Goal: Transaction & Acquisition: Purchase product/service

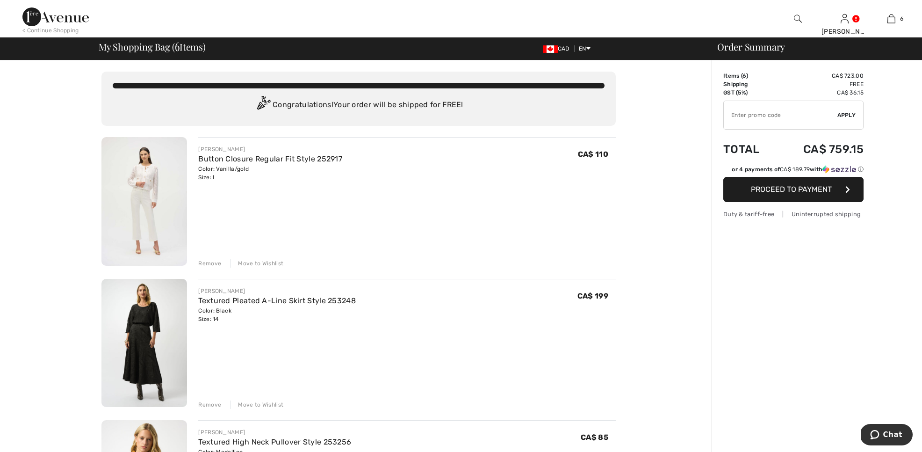
scroll to position [35, 0]
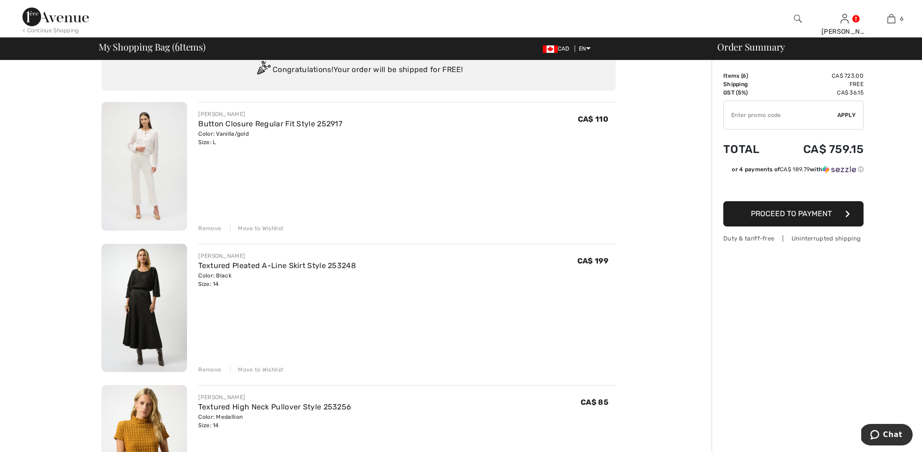
click at [139, 311] on img at bounding box center [144, 308] width 86 height 129
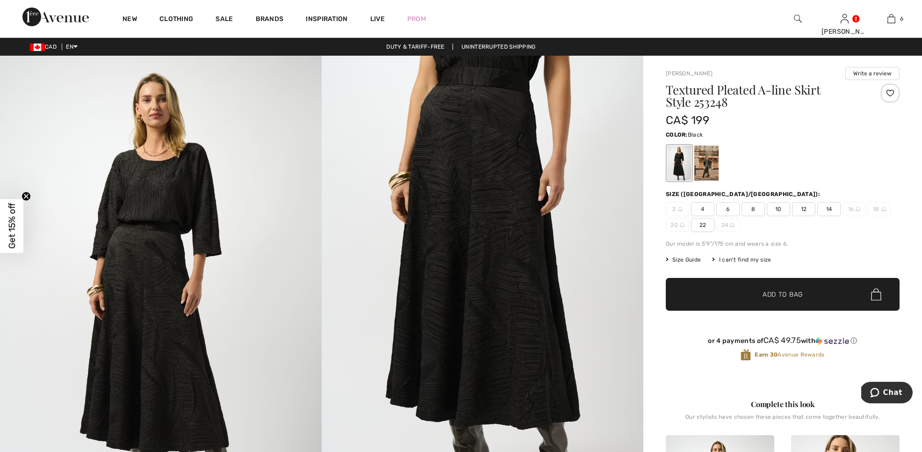
click at [829, 207] on span "14" at bounding box center [828, 209] width 23 height 14
click at [808, 293] on span "✔ Added to Bag Add to Bag" at bounding box center [783, 294] width 234 height 33
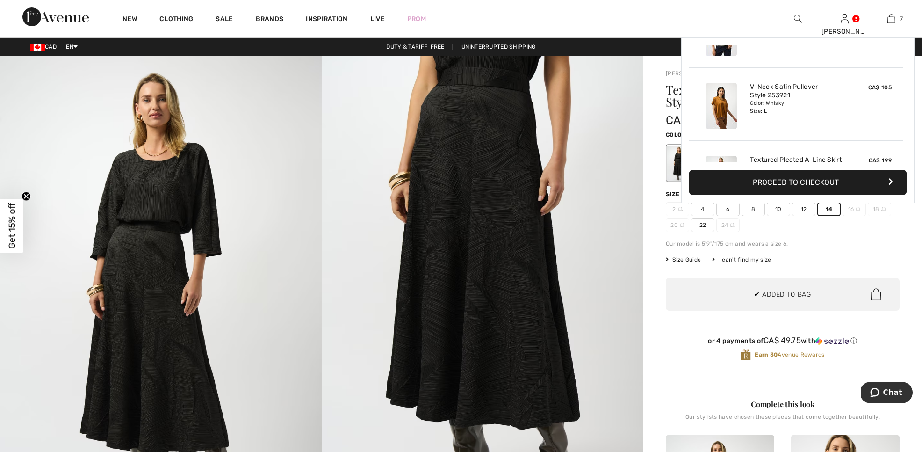
scroll to position [394, 0]
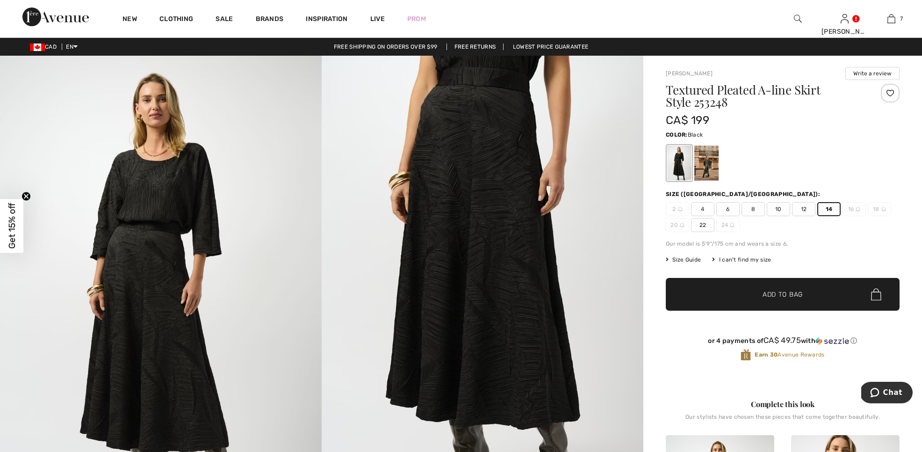
click at [786, 296] on span "Add to Bag" at bounding box center [783, 294] width 40 height 10
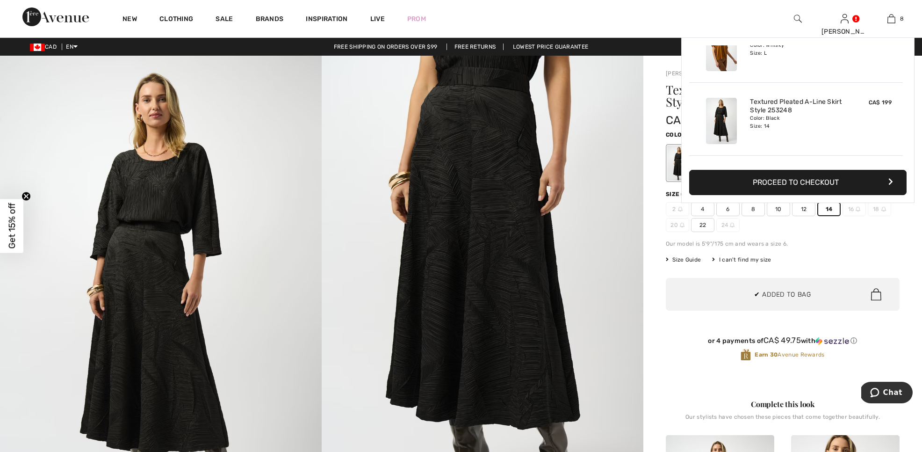
scroll to position [467, 0]
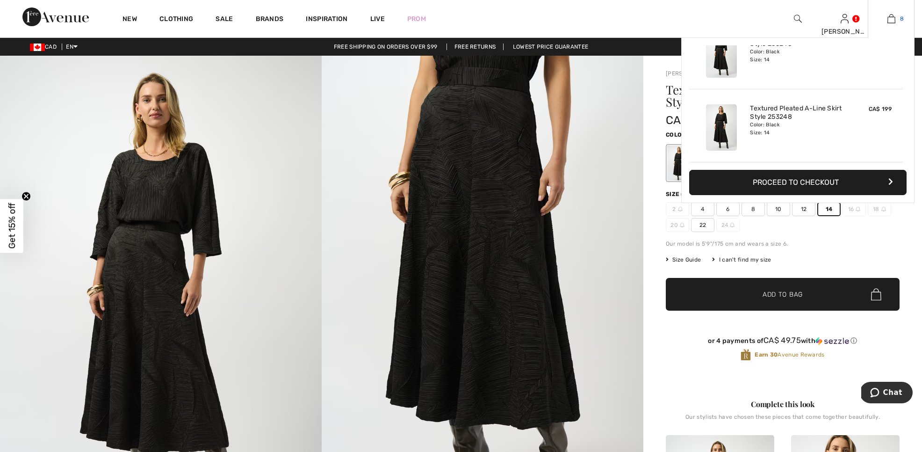
click at [888, 21] on img at bounding box center [892, 18] width 8 height 11
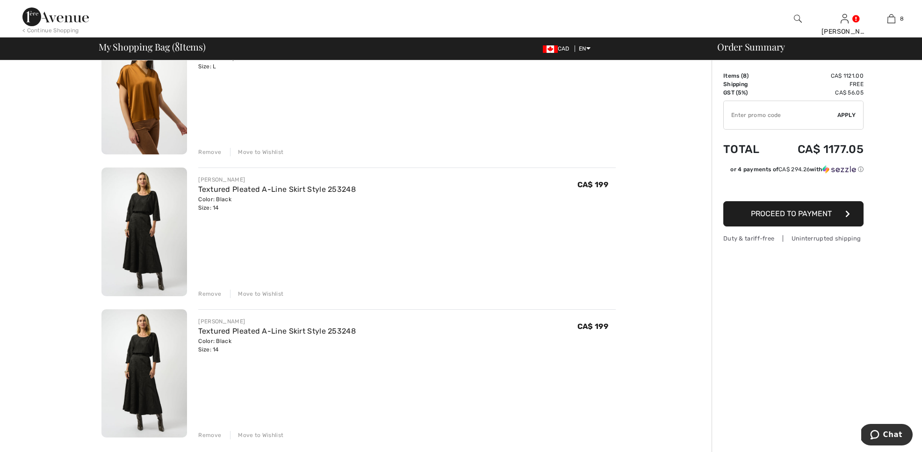
scroll to position [814, 0]
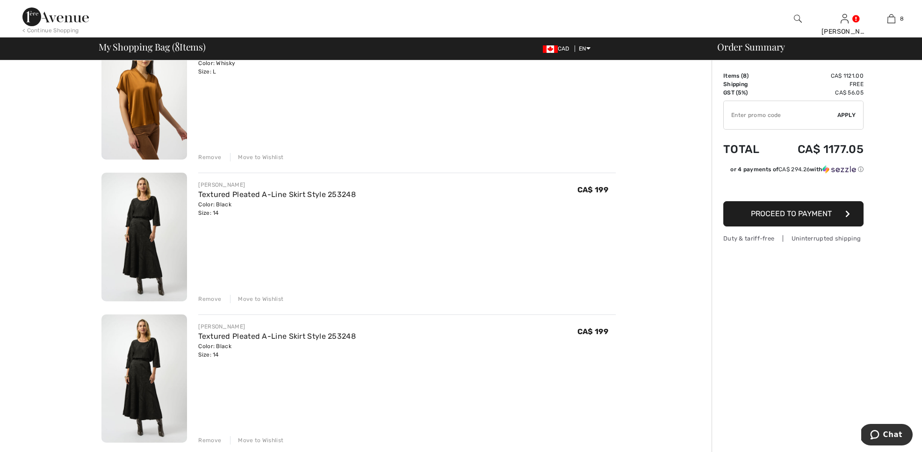
click at [210, 438] on div "Remove" at bounding box center [209, 440] width 23 height 8
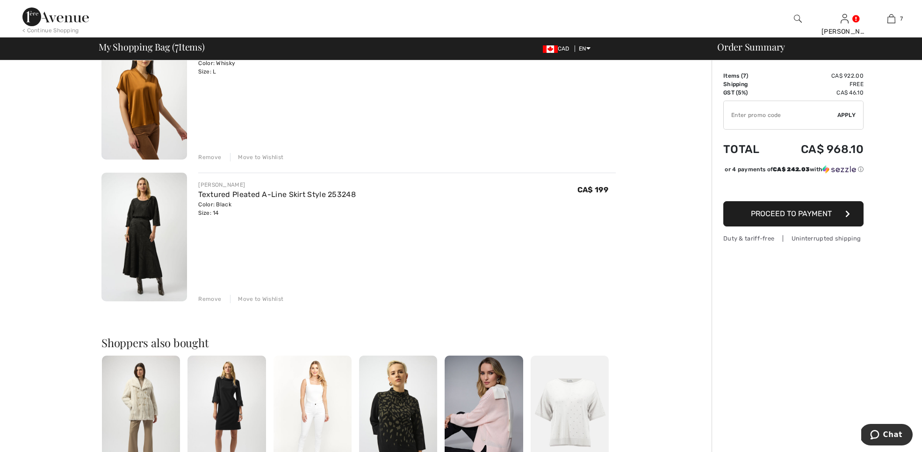
click at [203, 293] on div "Remove Move to Wishlist" at bounding box center [407, 298] width 418 height 10
click at [215, 298] on div "Remove" at bounding box center [209, 299] width 23 height 8
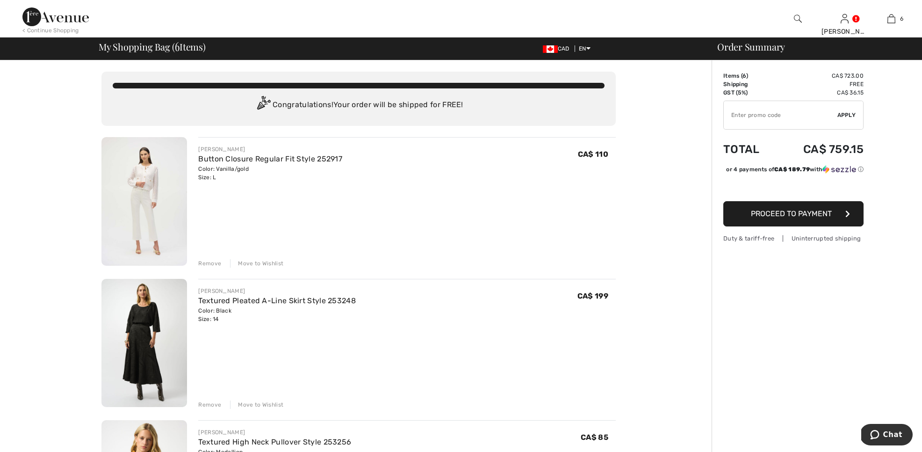
scroll to position [0, 0]
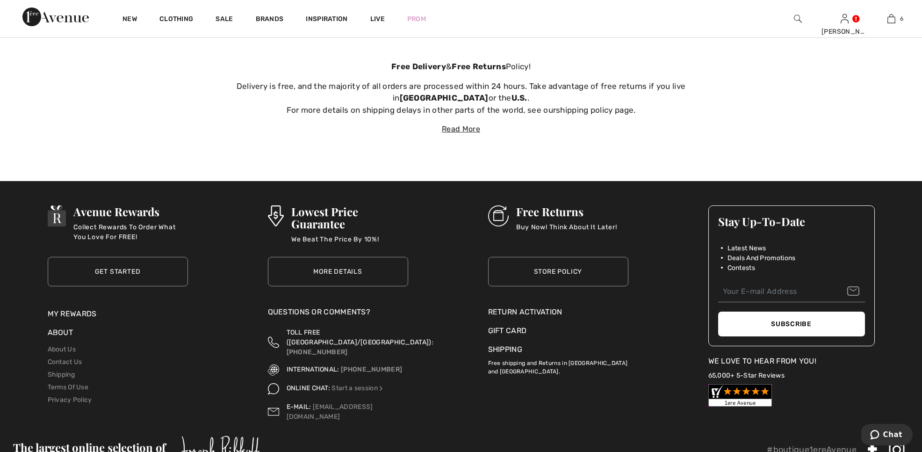
scroll to position [3551, 0]
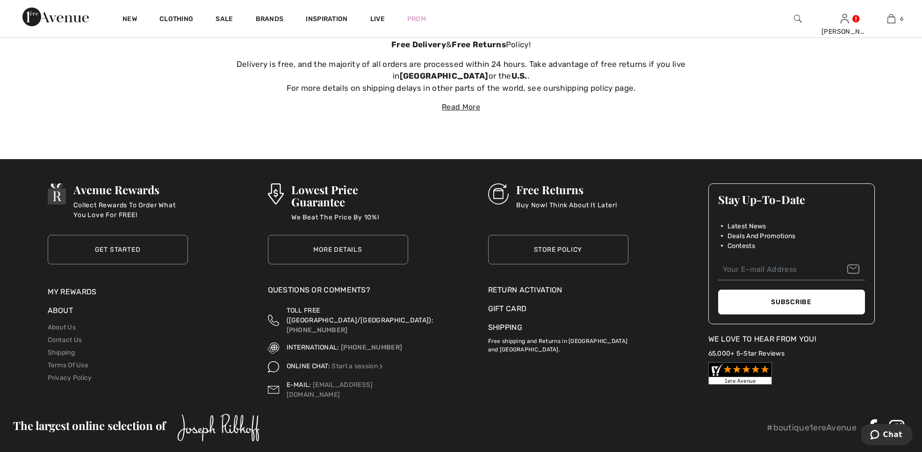
click at [509, 193] on div "Free Returns Buy Now! Think About It Later!" at bounding box center [563, 204] width 108 height 42
click at [502, 192] on img at bounding box center [498, 193] width 21 height 21
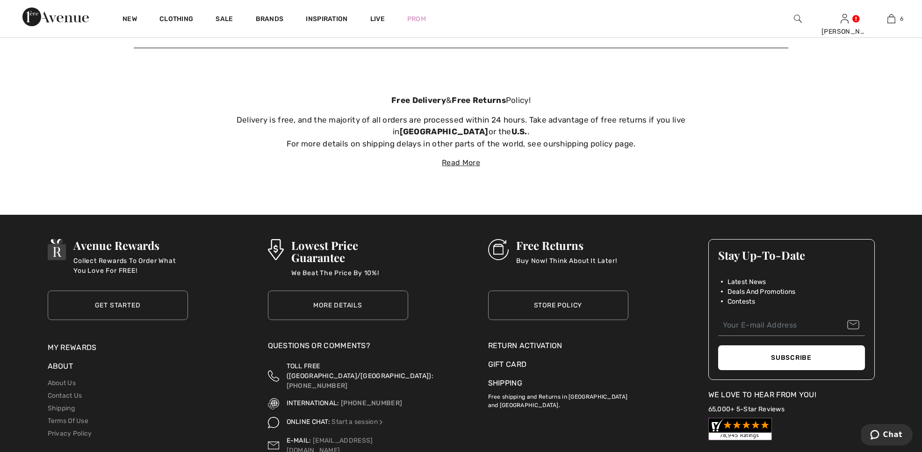
scroll to position [3493, 0]
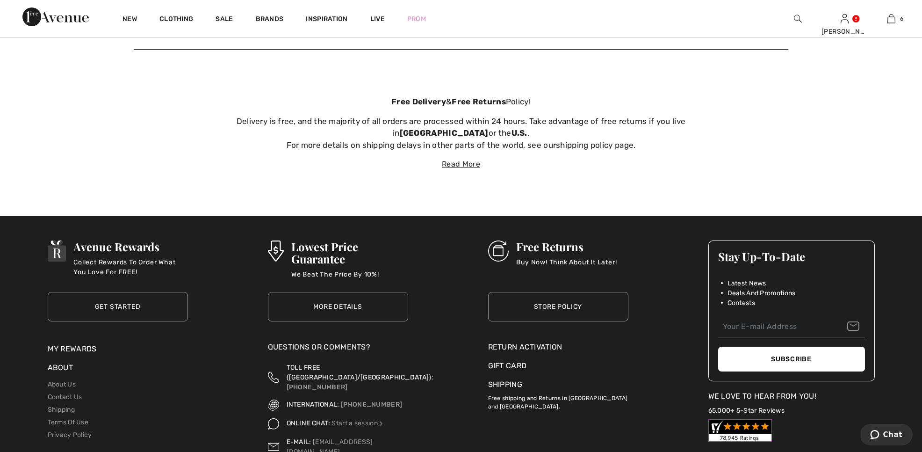
click at [531, 293] on link "Store Policy" at bounding box center [558, 306] width 140 height 29
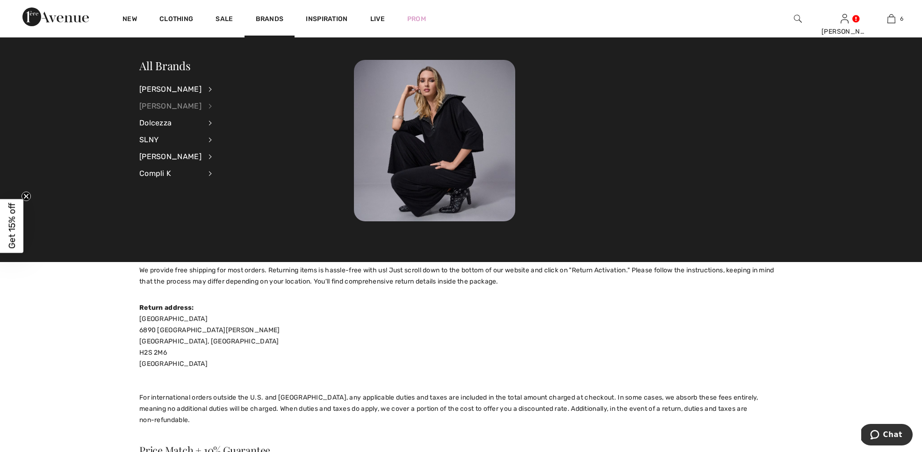
click at [179, 106] on div "[PERSON_NAME]" at bounding box center [170, 106] width 62 height 17
click at [225, 210] on link "Tops" at bounding box center [260, 211] width 72 height 15
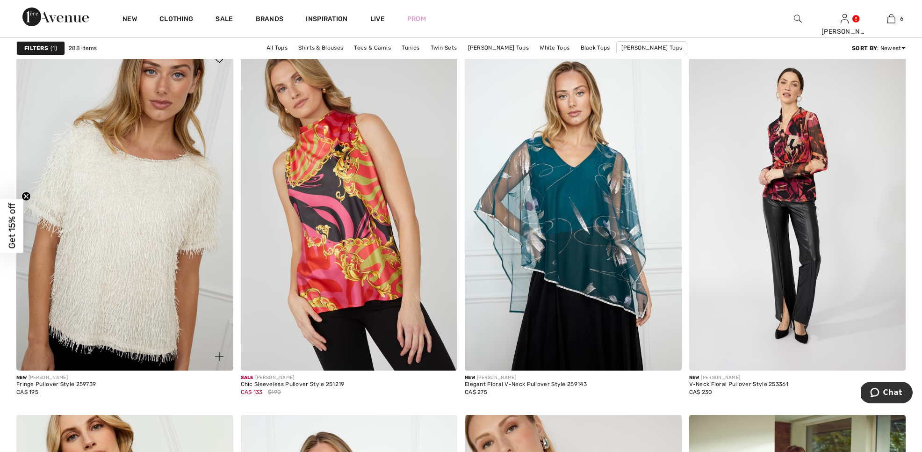
scroll to position [2081, 0]
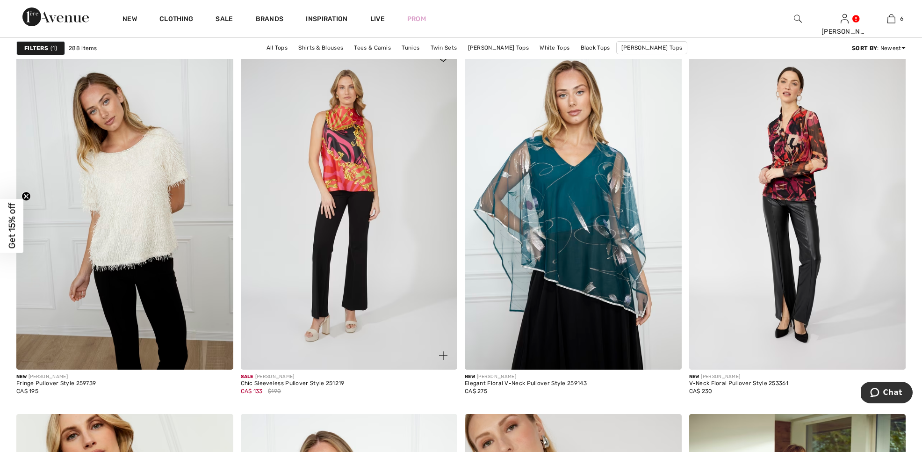
click at [351, 224] on img at bounding box center [349, 206] width 217 height 325
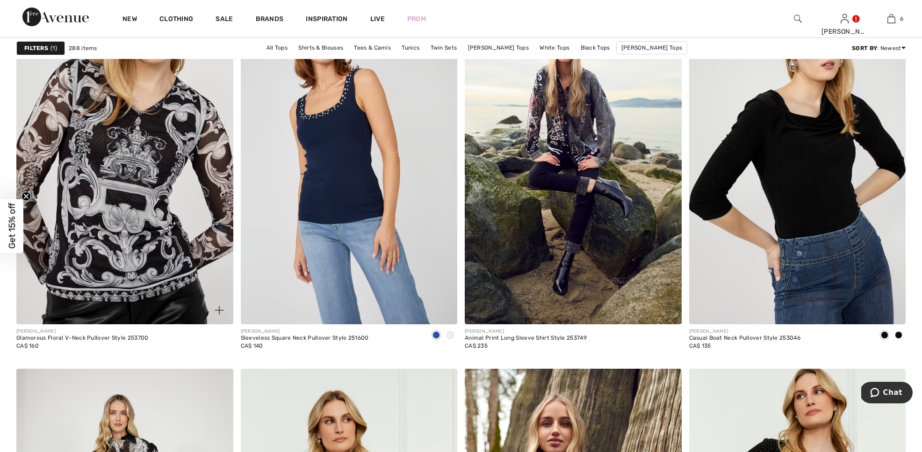
scroll to position [4992, 0]
